Goal: Task Accomplishment & Management: Use online tool/utility

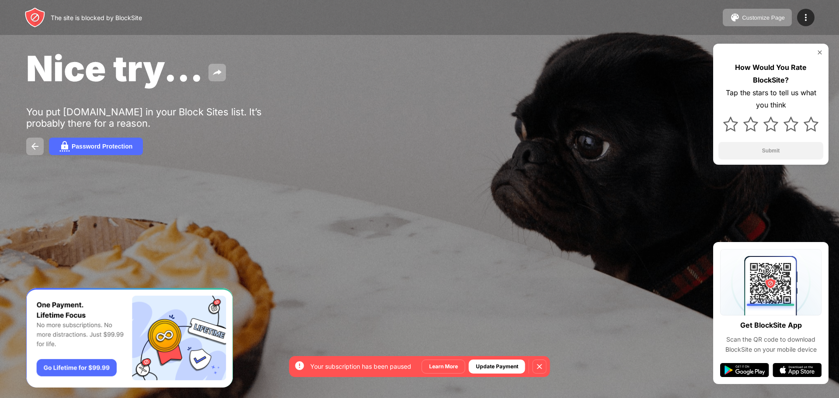
click at [431, 177] on div "Nice try... You put [DOMAIN_NAME] in your Block Sites list. It’s probably there…" at bounding box center [419, 101] width 839 height 202
